Goal: Find specific page/section: Find specific page/section

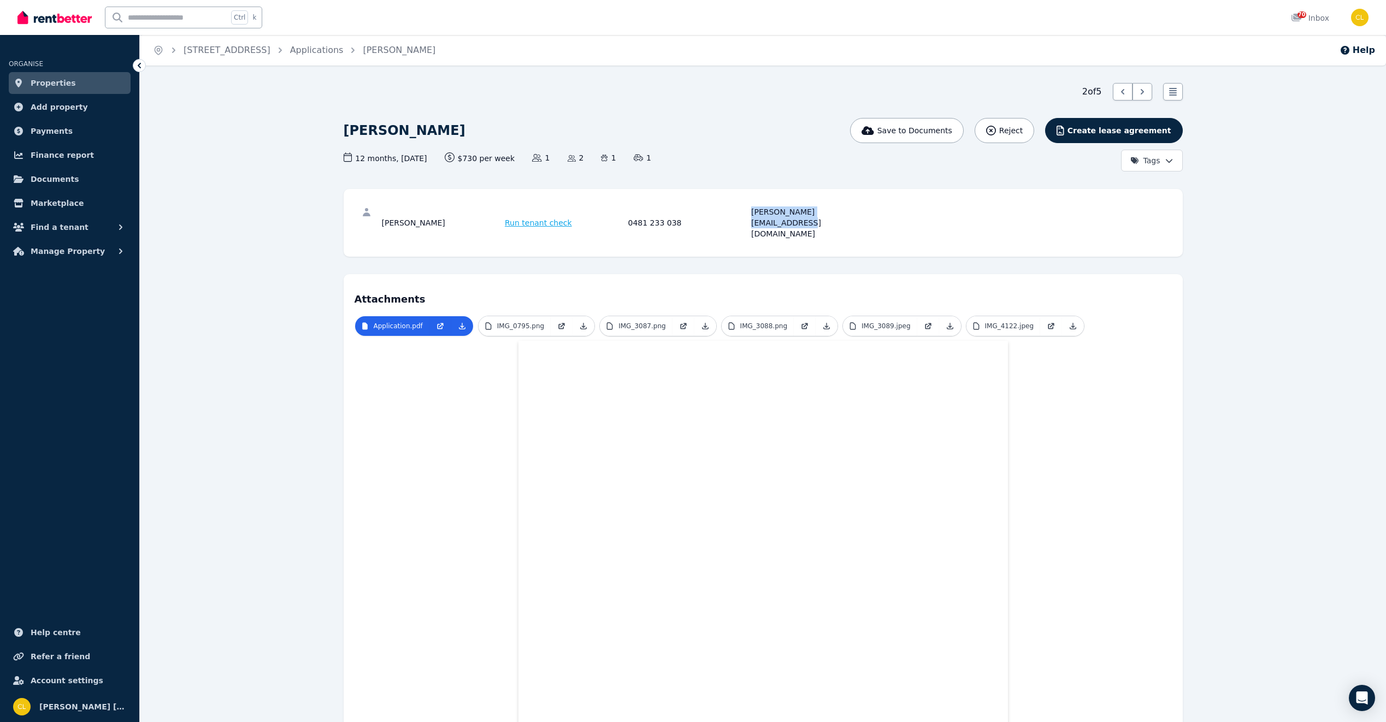
drag, startPoint x: 848, startPoint y: 212, endPoint x: 750, endPoint y: 210, distance: 97.8
click at [750, 210] on div "Jessica Hartnett Run tenant check 0481 233 038 jessica_hartnett@icloud.com" at bounding box center [626, 222] width 489 height 33
drag, startPoint x: 750, startPoint y: 210, endPoint x: 759, endPoint y: 212, distance: 8.5
copy div "jessica_hartnett@icloud.com"
